Goal: Navigation & Orientation: Find specific page/section

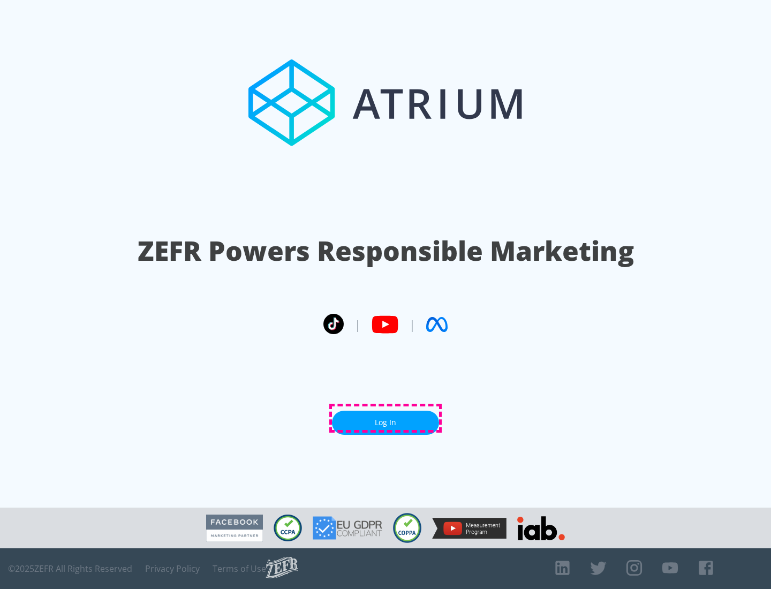
click at [385, 418] on link "Log In" at bounding box center [385, 423] width 107 height 24
